Goal: Use online tool/utility: Utilize a website feature to perform a specific function

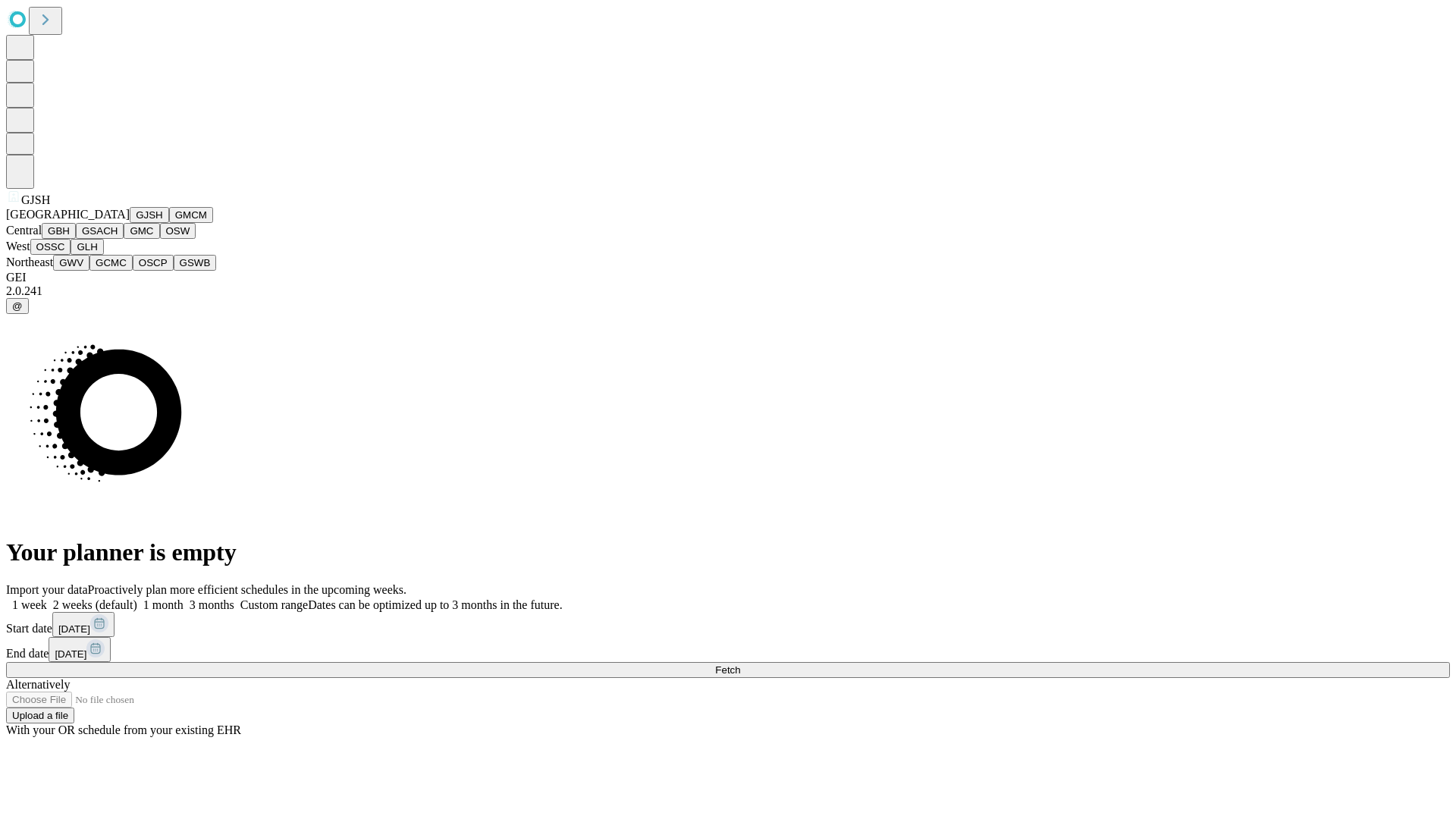
click at [130, 223] on button "GJSH" at bounding box center [149, 214] width 40 height 16
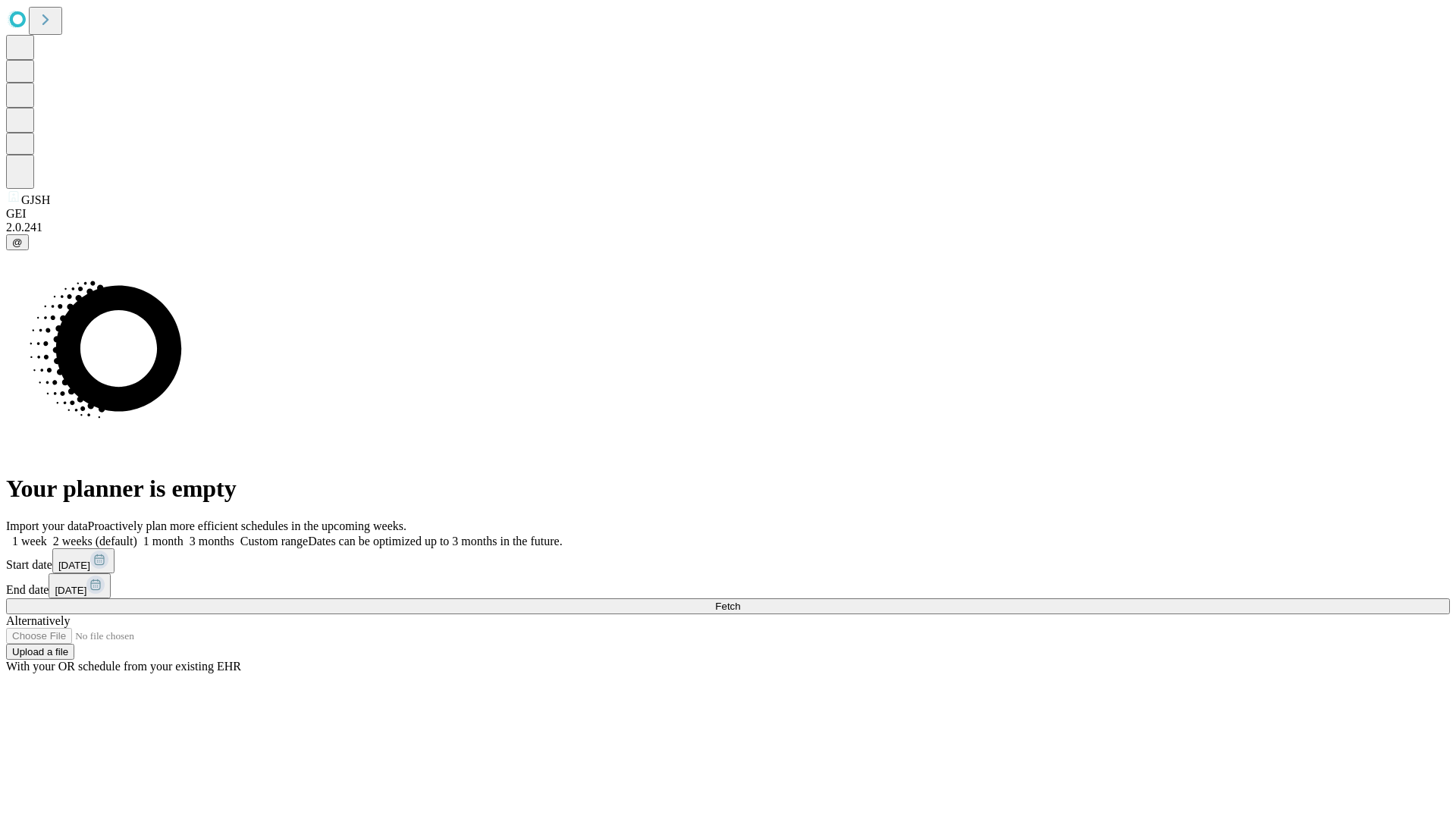
click at [47, 535] on label "1 week" at bounding box center [26, 541] width 41 height 13
click at [740, 601] on span "Fetch" at bounding box center [728, 606] width 25 height 12
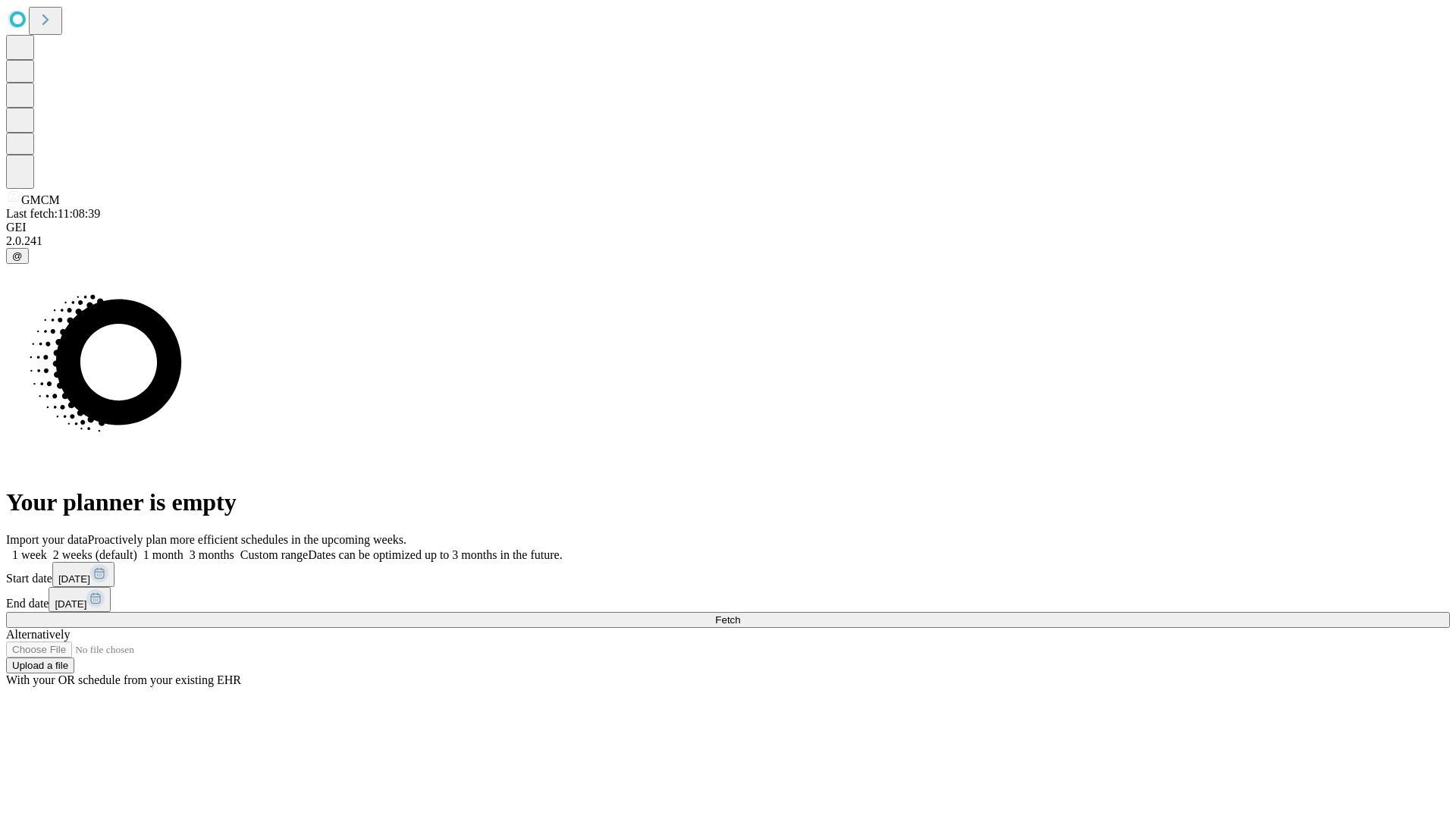
click at [47, 548] on label "1 week" at bounding box center [26, 554] width 41 height 13
click at [740, 614] on span "Fetch" at bounding box center [728, 620] width 25 height 12
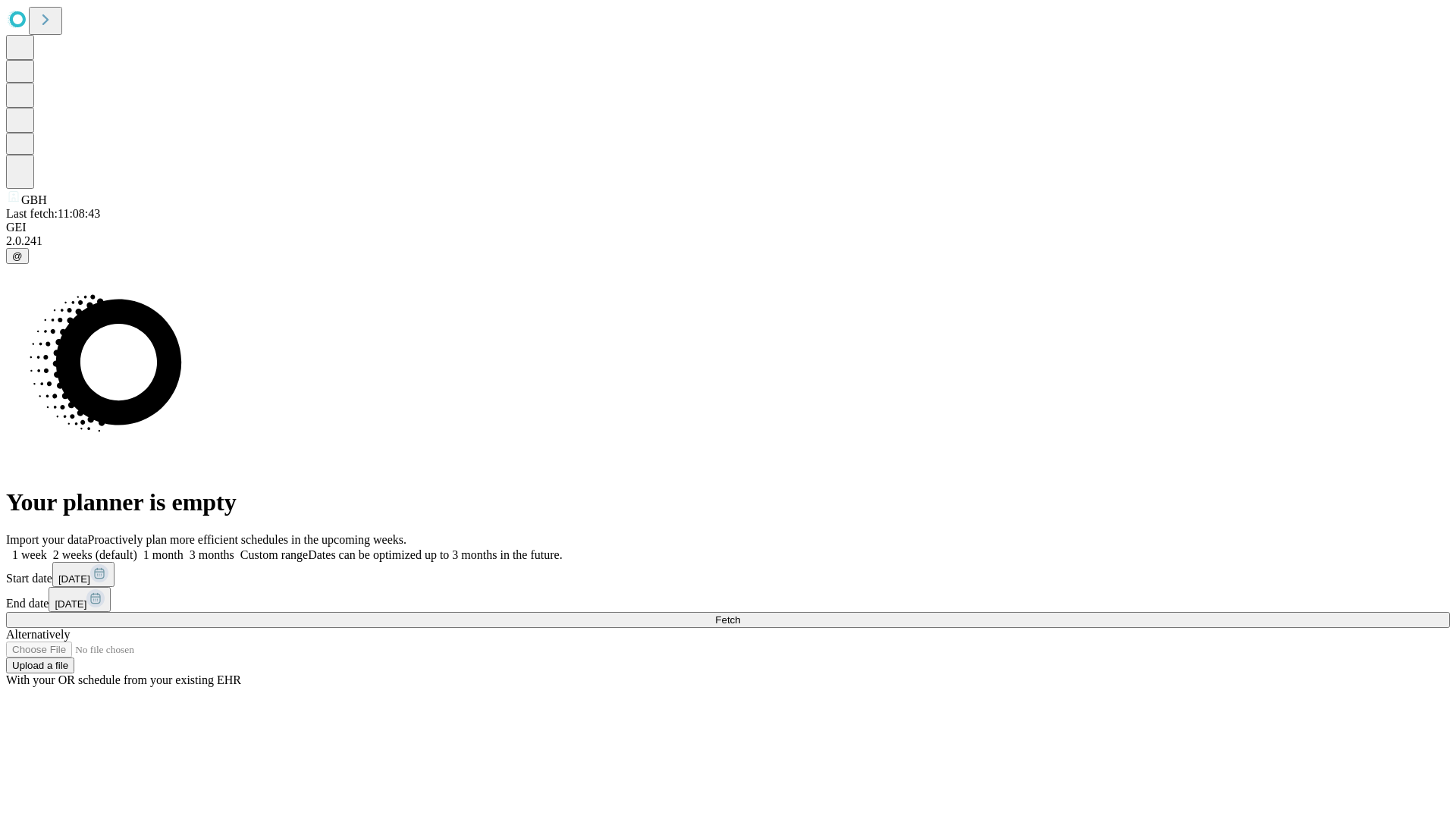
click at [740, 614] on span "Fetch" at bounding box center [728, 620] width 25 height 12
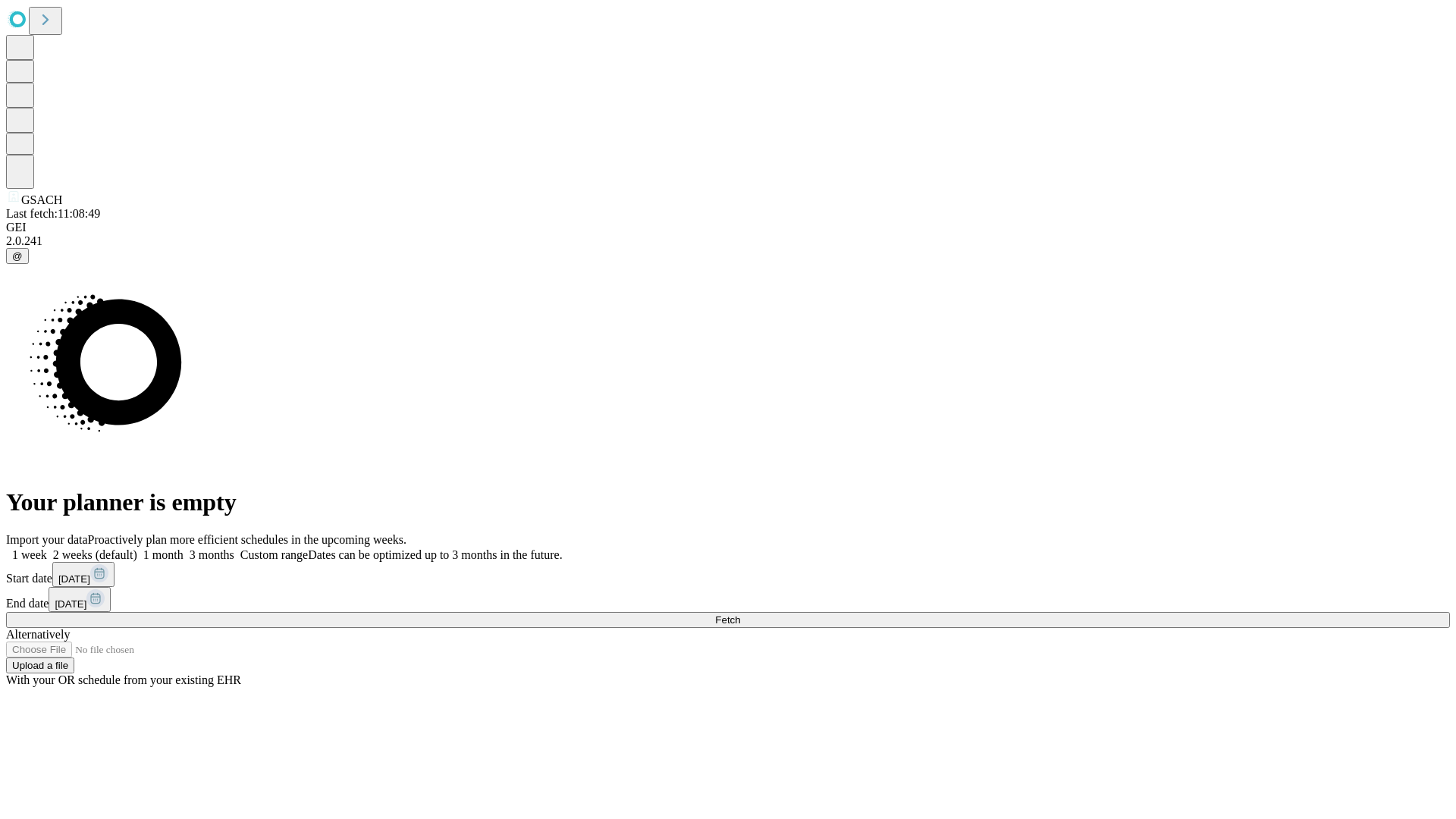
click at [47, 548] on label "1 week" at bounding box center [26, 554] width 41 height 13
click at [740, 614] on span "Fetch" at bounding box center [728, 620] width 25 height 12
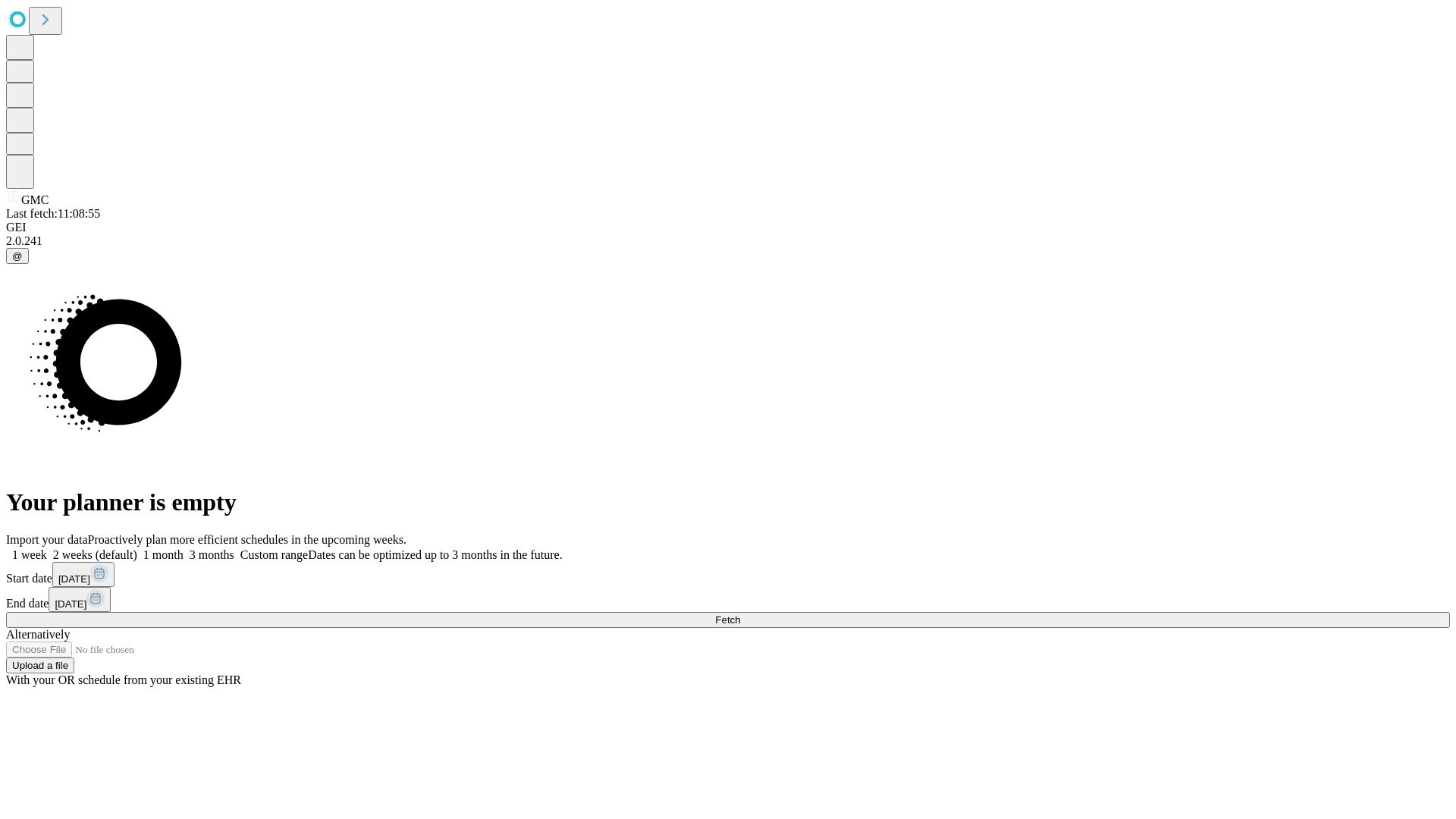
click at [740, 614] on span "Fetch" at bounding box center [728, 620] width 25 height 12
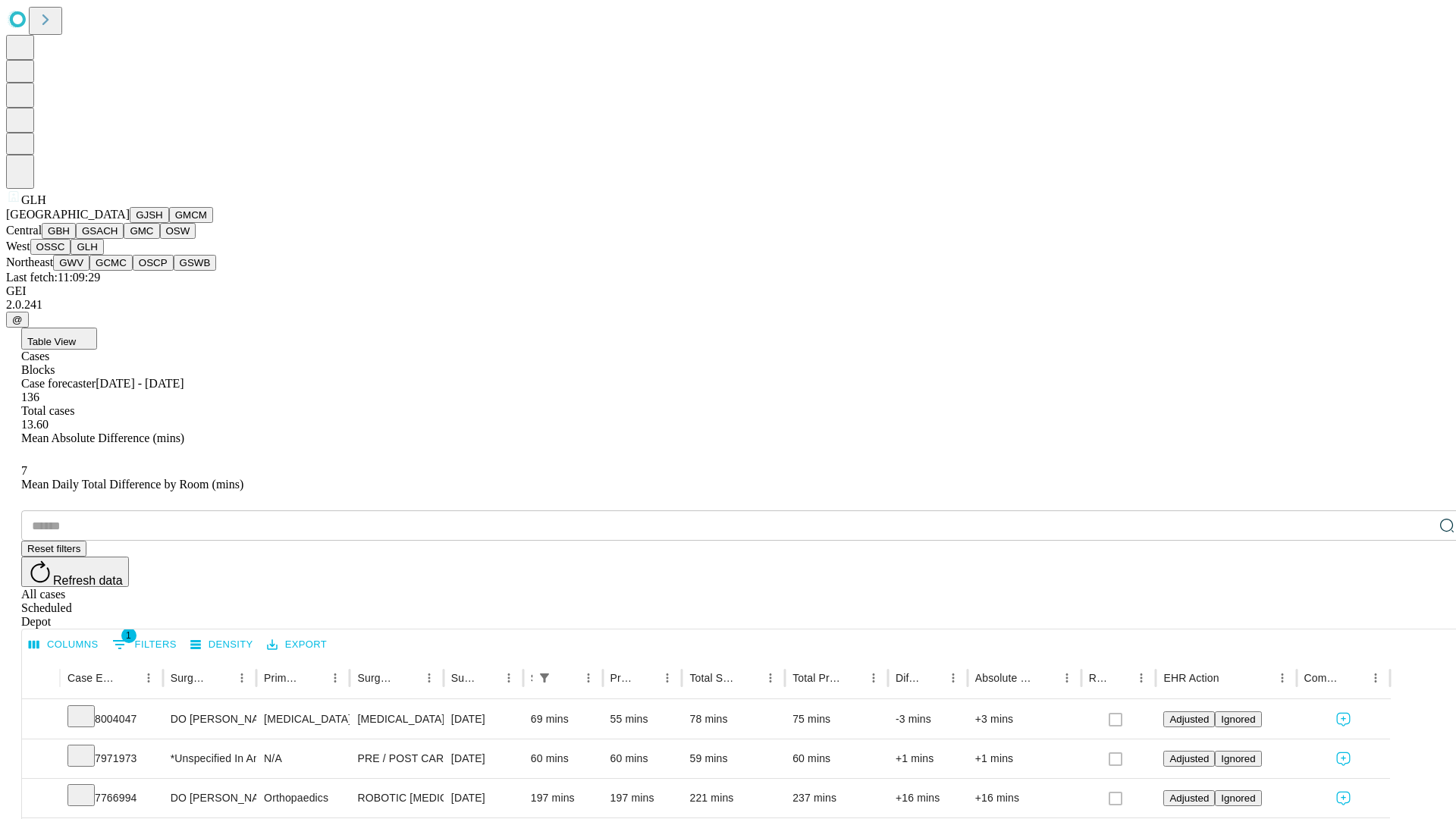
click at [89, 271] on button "GWV" at bounding box center [72, 263] width 37 height 16
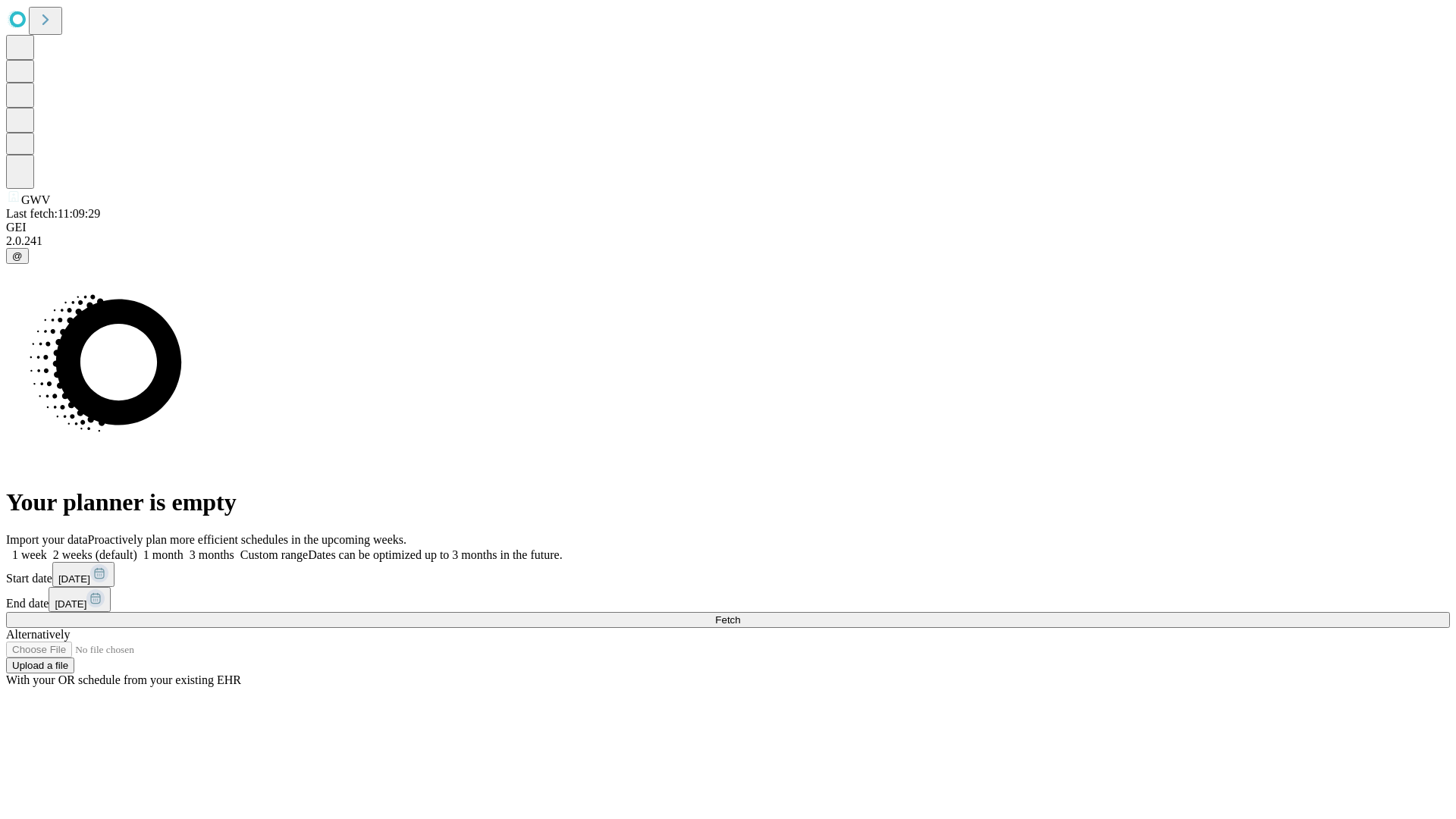
click at [47, 548] on label "1 week" at bounding box center [26, 554] width 41 height 13
click at [740, 614] on span "Fetch" at bounding box center [728, 620] width 25 height 12
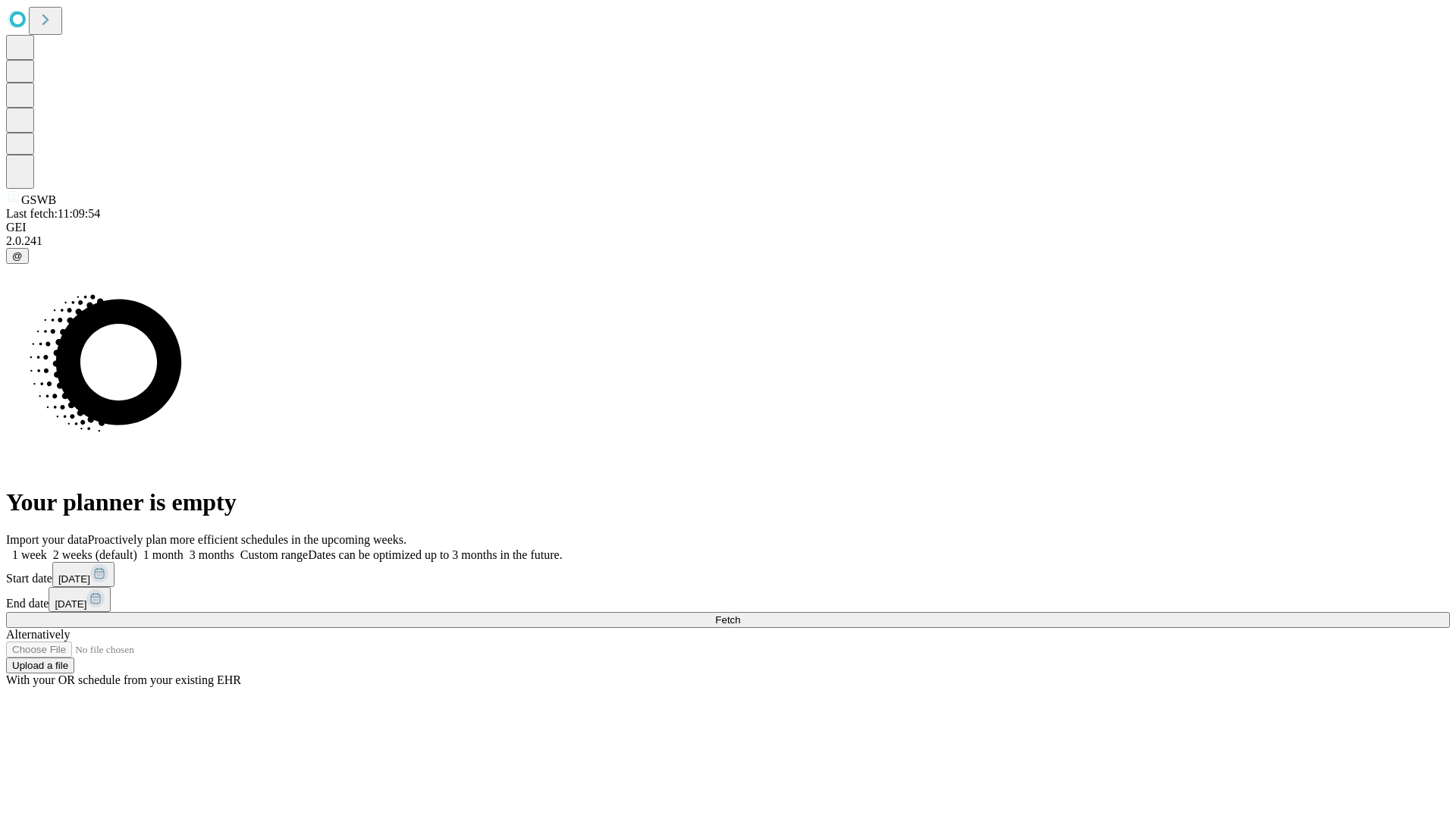
click at [47, 548] on label "1 week" at bounding box center [26, 554] width 41 height 13
click at [740, 614] on span "Fetch" at bounding box center [728, 620] width 25 height 12
